Goal: Navigation & Orientation: Find specific page/section

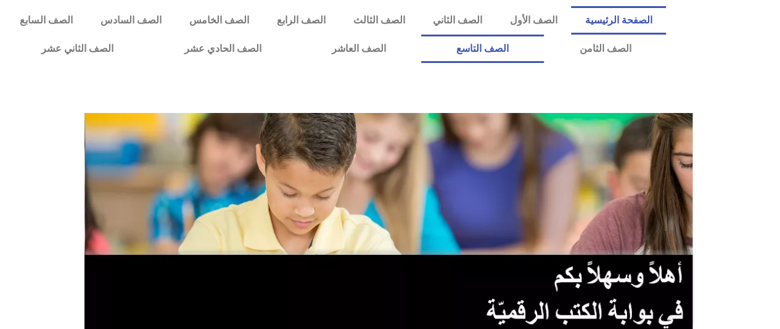
click at [544, 53] on link "الصف التاسع" at bounding box center [482, 49] width 123 height 28
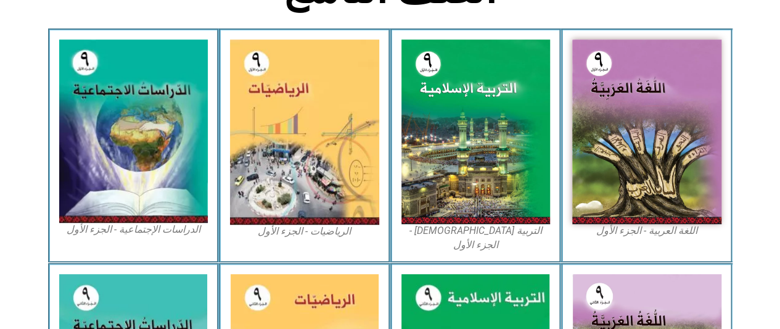
scroll to position [357, 0]
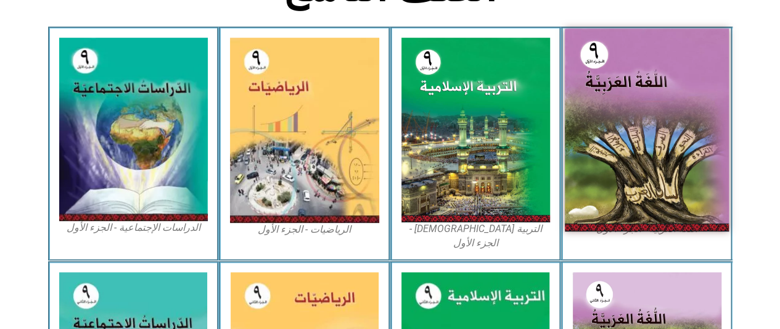
click at [629, 129] on img at bounding box center [647, 129] width 164 height 203
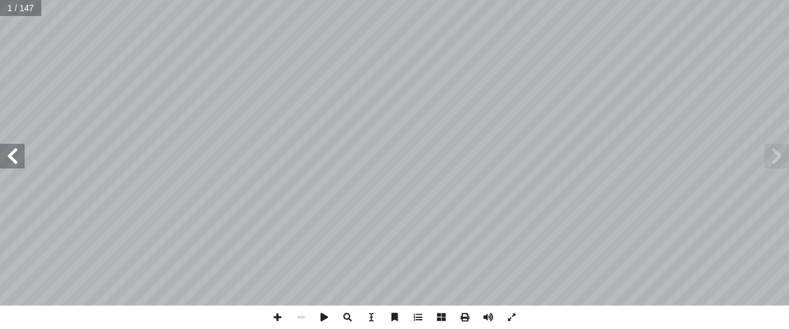
click at [3, 161] on span at bounding box center [12, 156] width 25 height 25
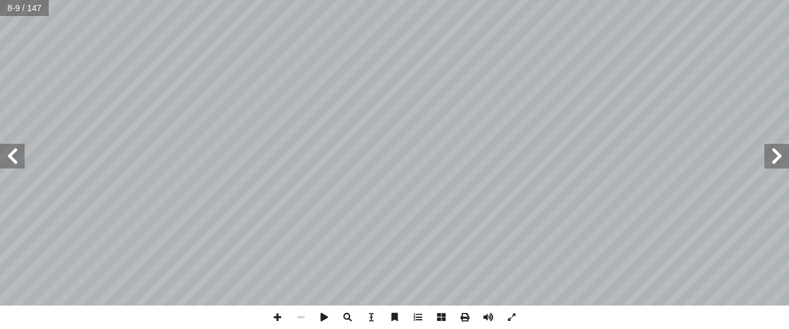
click at [3, 161] on span at bounding box center [12, 156] width 25 height 25
click at [6, 160] on span at bounding box center [12, 156] width 25 height 25
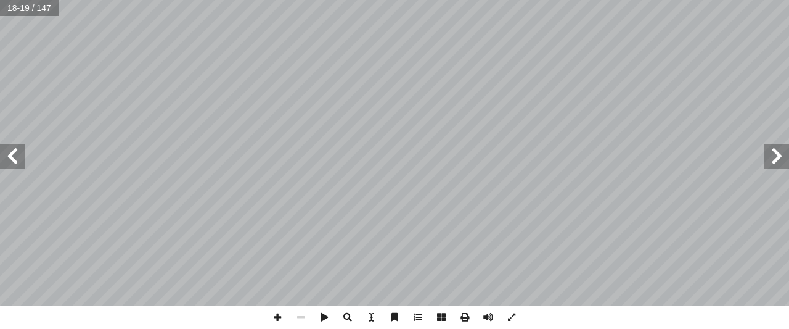
click at [6, 160] on span at bounding box center [12, 156] width 25 height 25
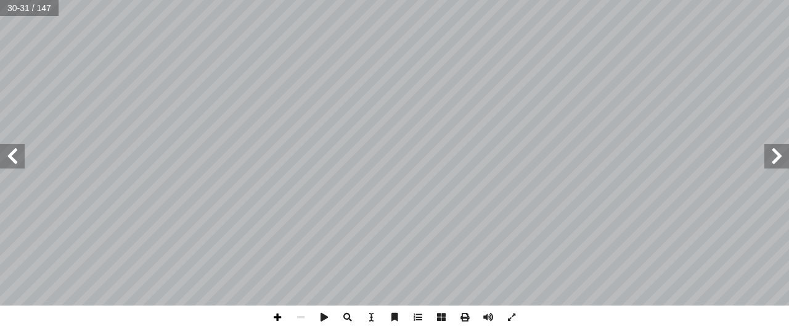
click at [277, 311] on span at bounding box center [277, 316] width 23 height 23
drag, startPoint x: 575, startPoint y: 310, endPoint x: 6, endPoint y: 160, distance: 588.0
click at [6, 160] on span at bounding box center [12, 156] width 25 height 25
